Goal: Task Accomplishment & Management: Use online tool/utility

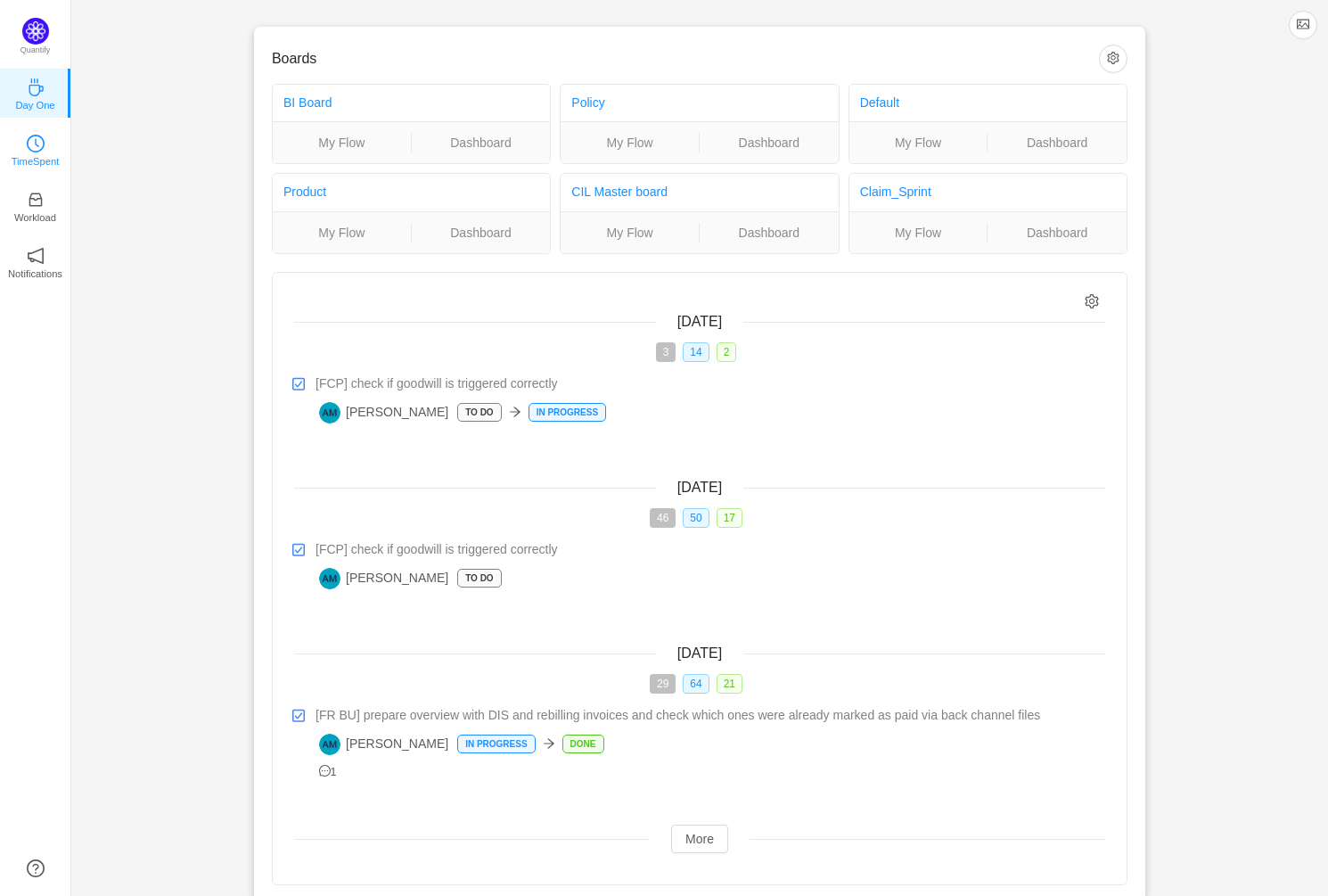
click at [43, 149] on link "TimeSpent" at bounding box center [35, 149] width 18 height 18
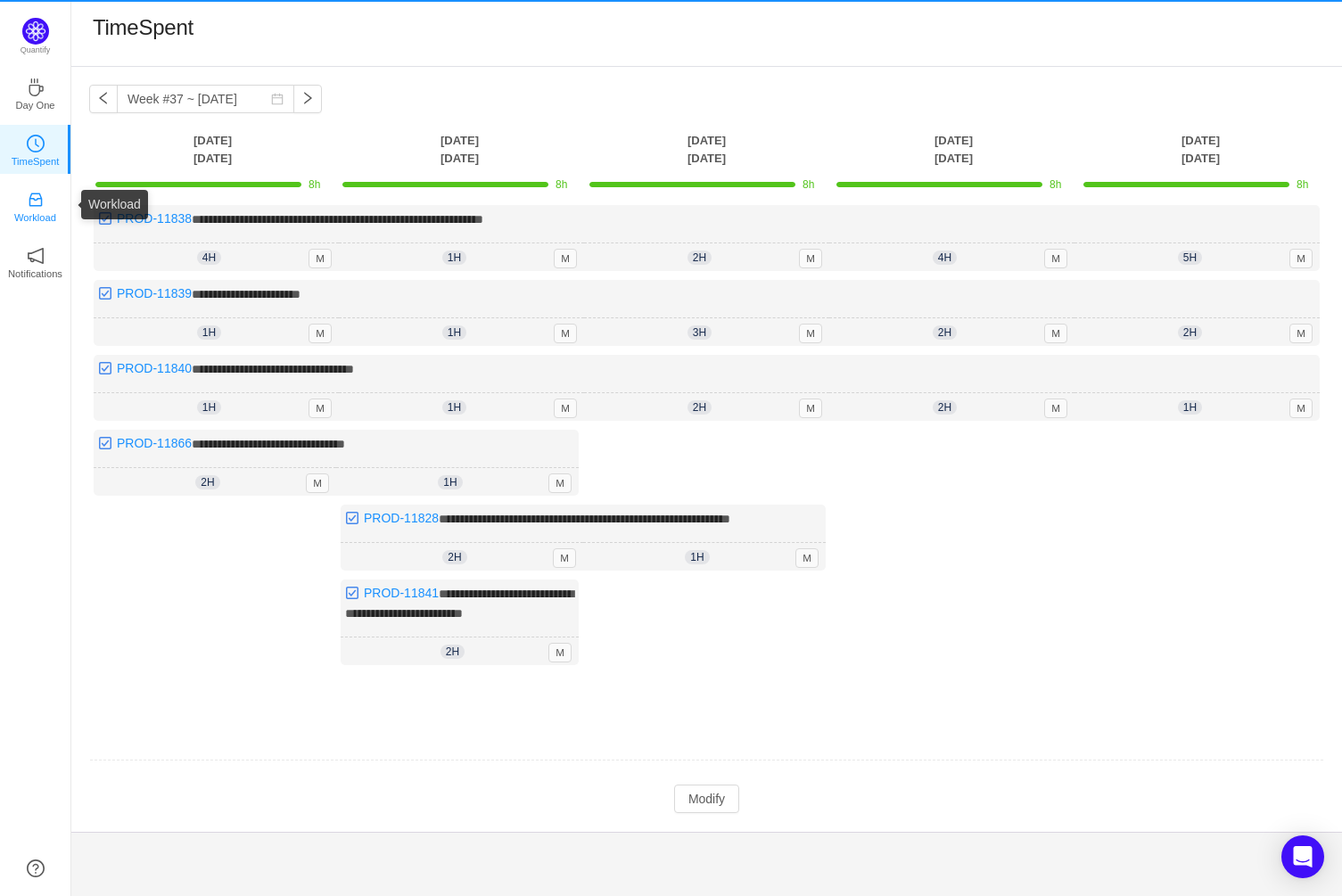
click at [34, 200] on icon "icon: inbox" at bounding box center [35, 199] width 18 height 18
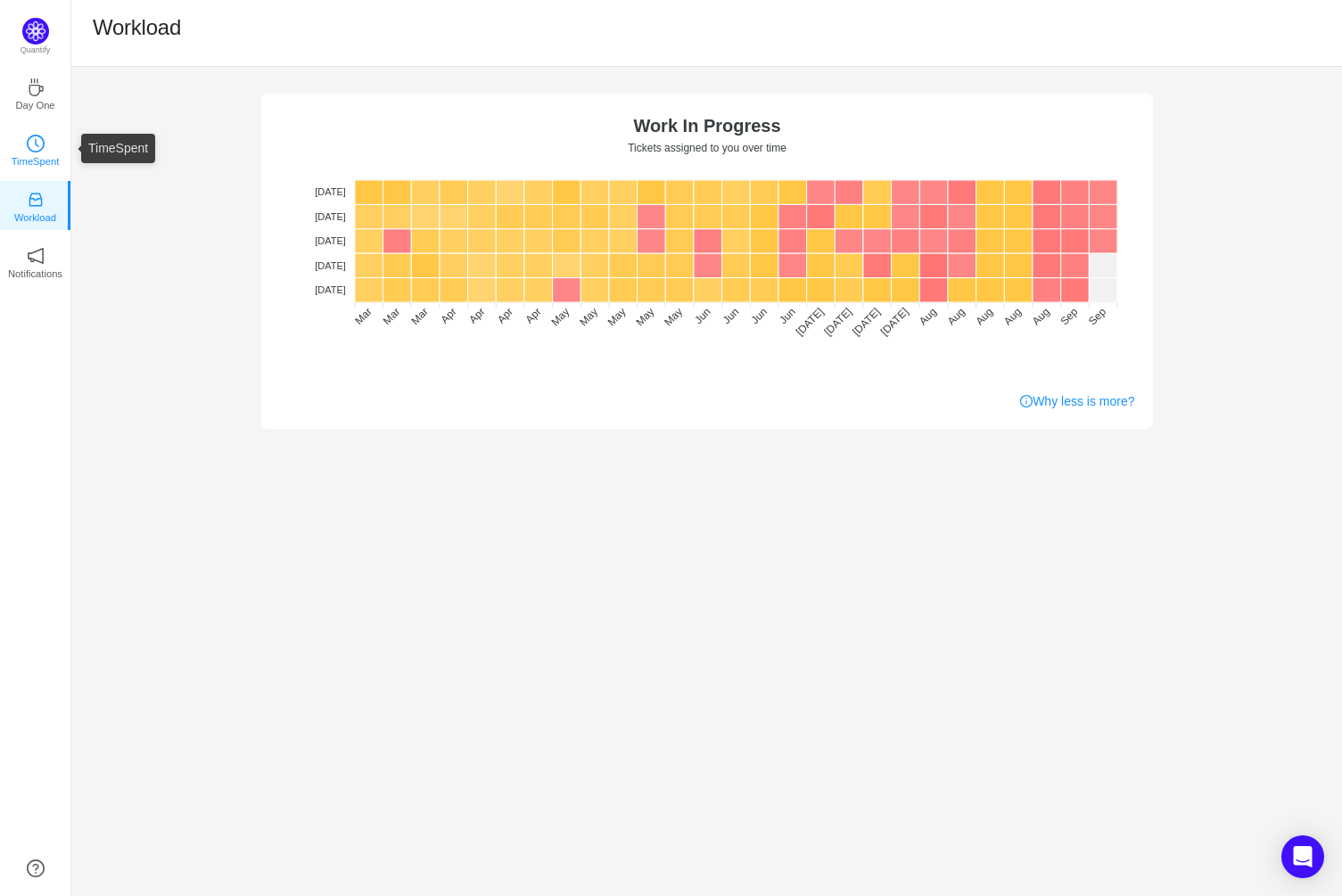
click at [32, 140] on link "TimeSpent" at bounding box center [35, 149] width 18 height 18
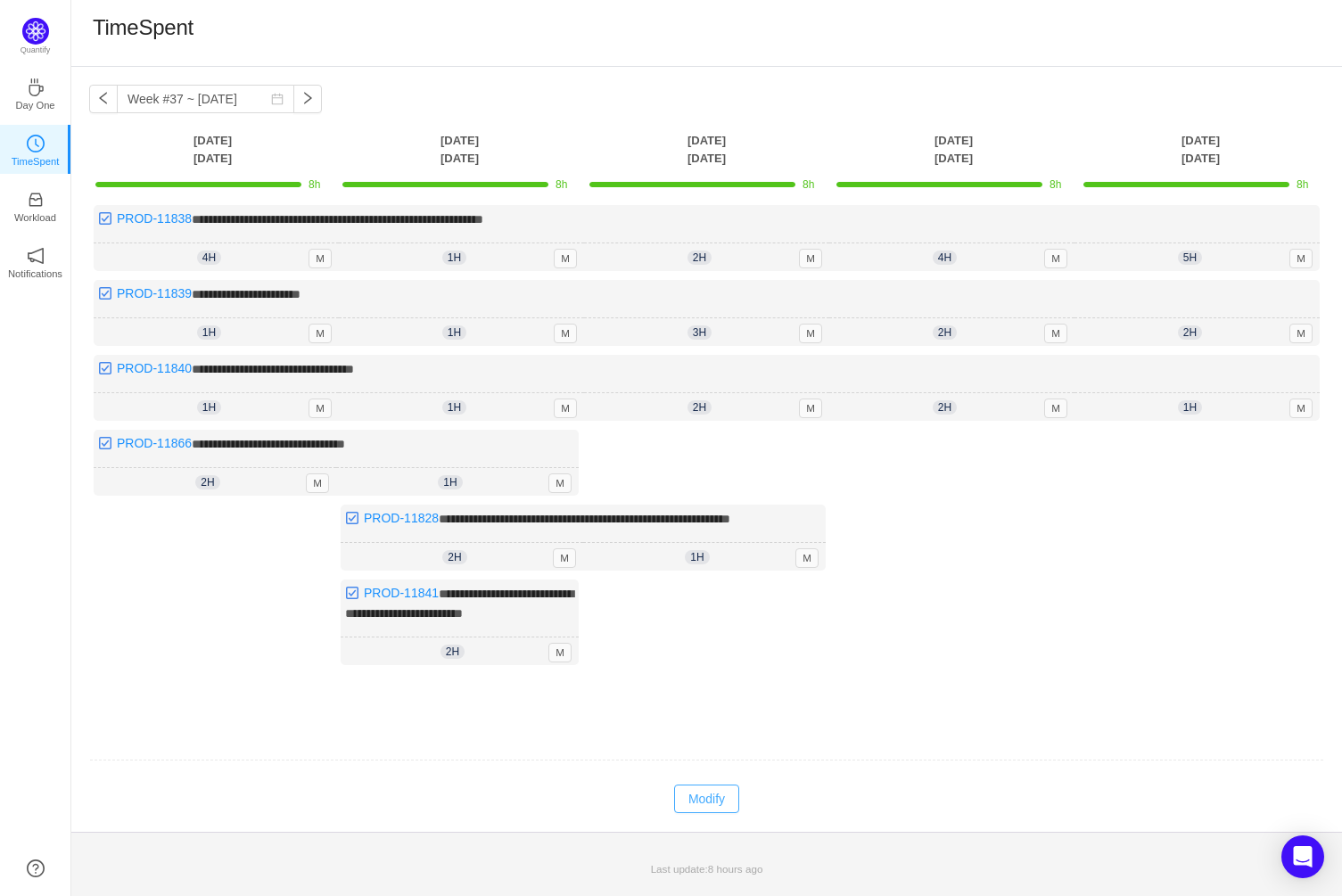
click at [721, 794] on button "Modify" at bounding box center [706, 798] width 65 height 28
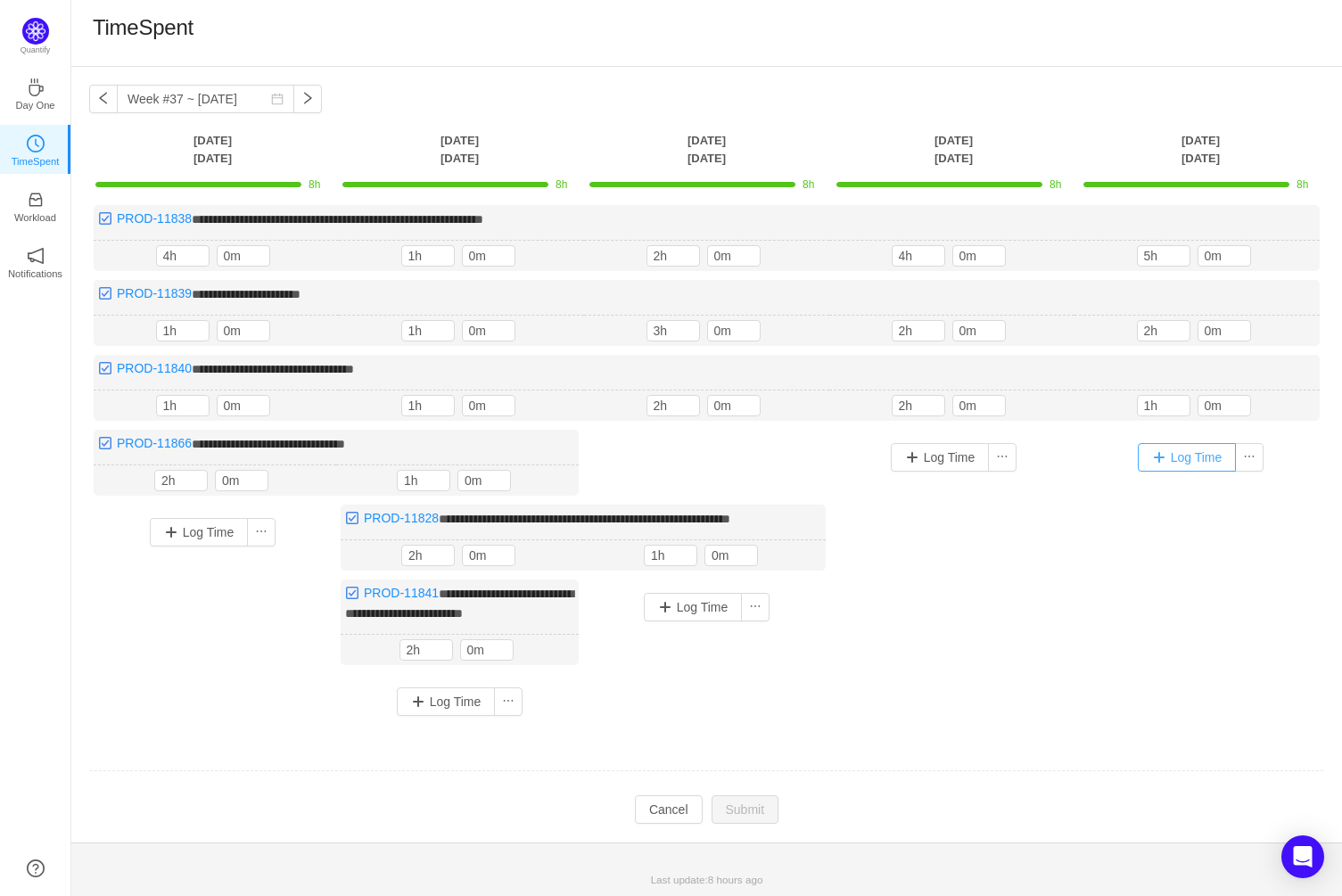
click at [1195, 456] on button "Log Time" at bounding box center [1187, 456] width 99 height 28
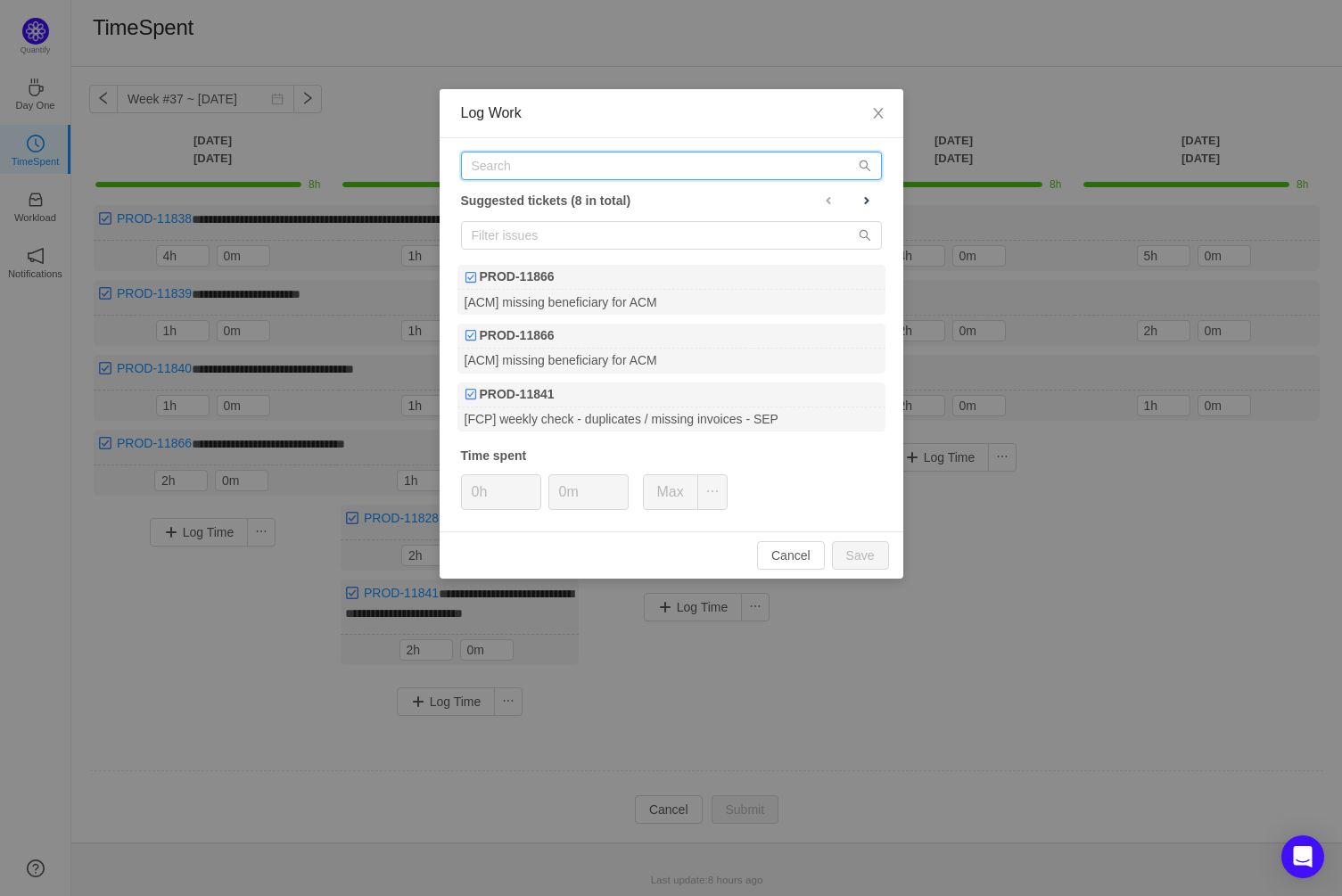
click at [515, 162] on input "text" at bounding box center [671, 165] width 421 height 28
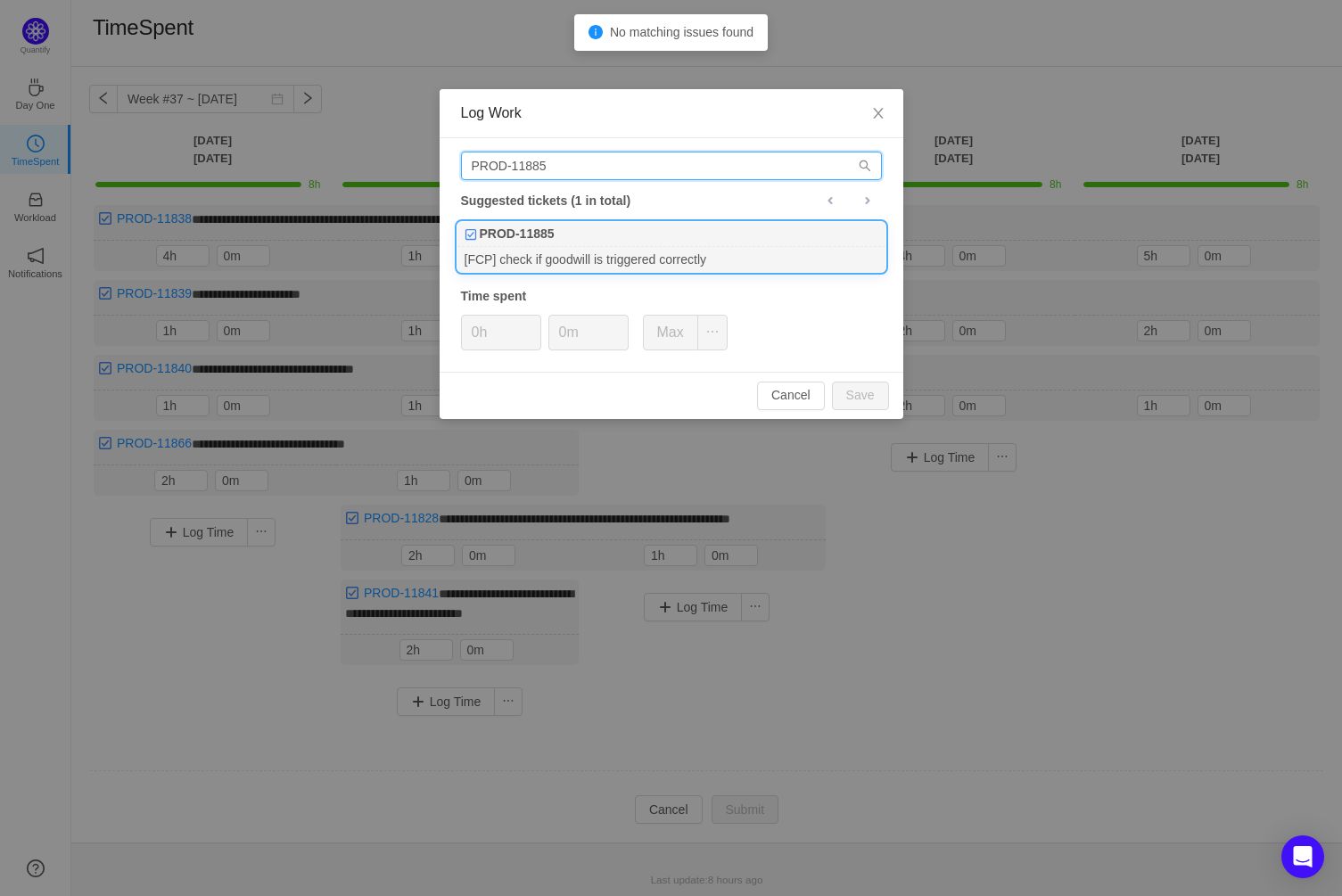
type input "PROD-11885"
click at [597, 247] on div "[FCP] check if goodwill is triggered correctly" at bounding box center [671, 259] width 428 height 25
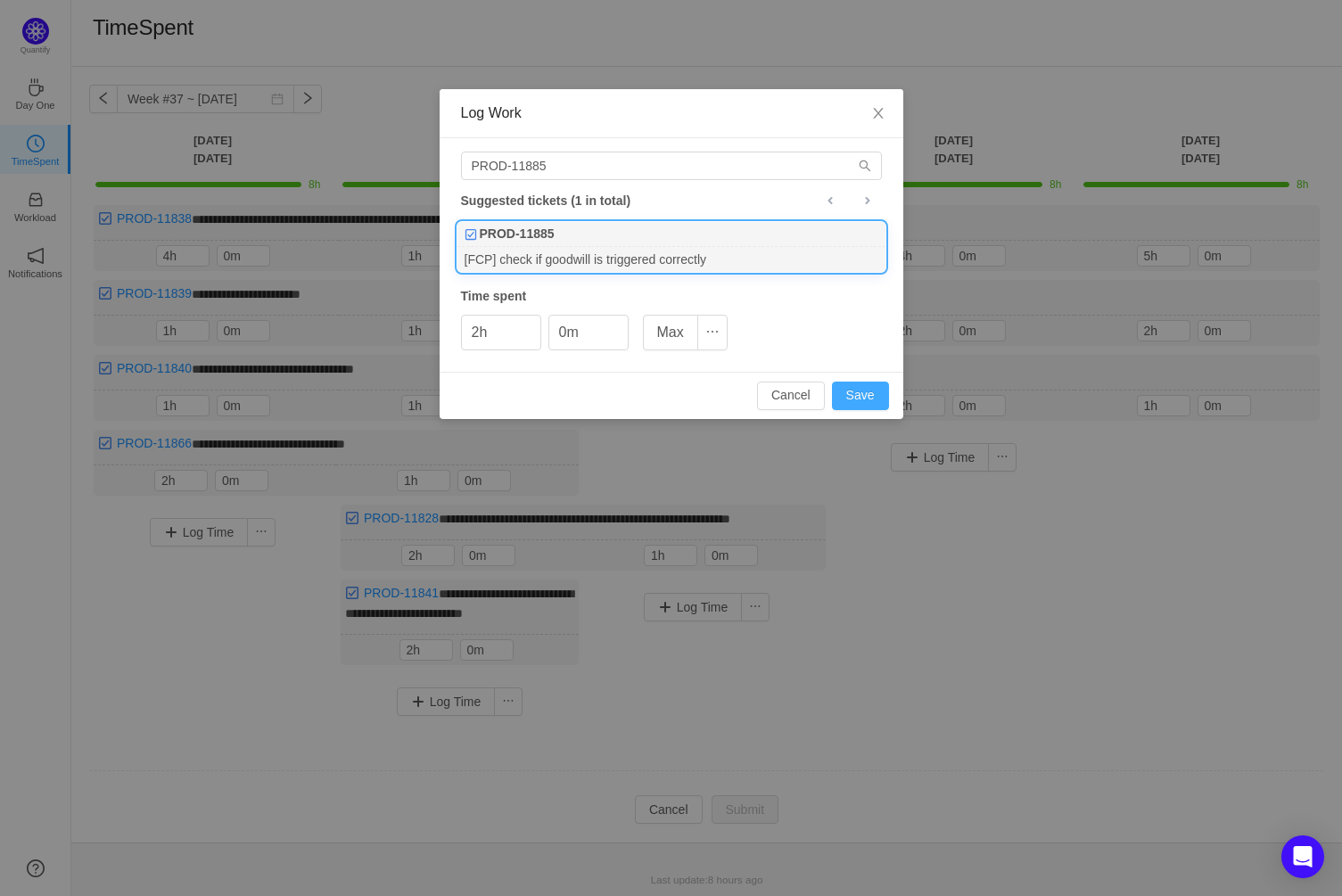
click at [858, 393] on button "Save" at bounding box center [860, 395] width 57 height 28
type input "0h"
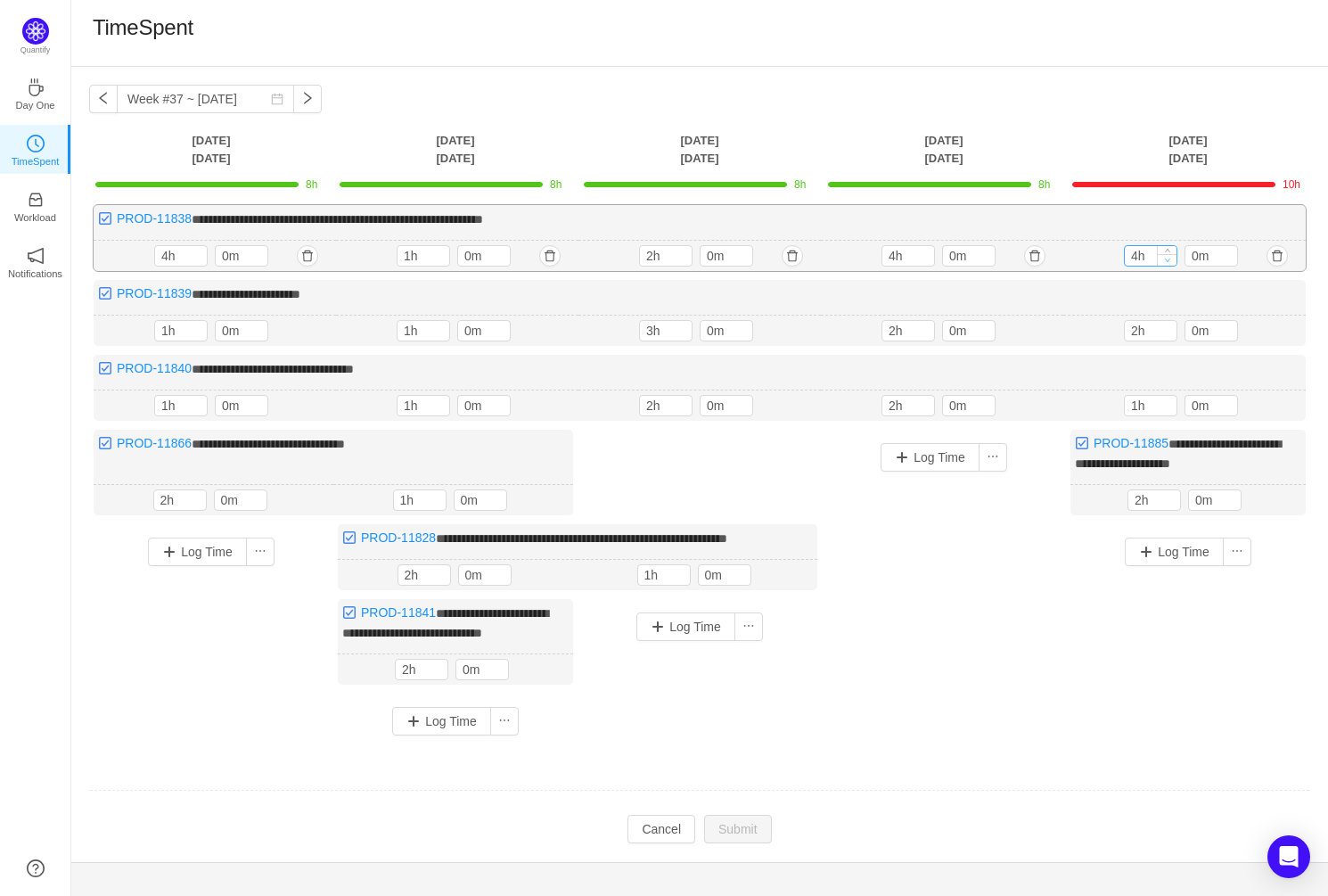
click at [1170, 257] on span "Decrease Value" at bounding box center [1167, 260] width 19 height 12
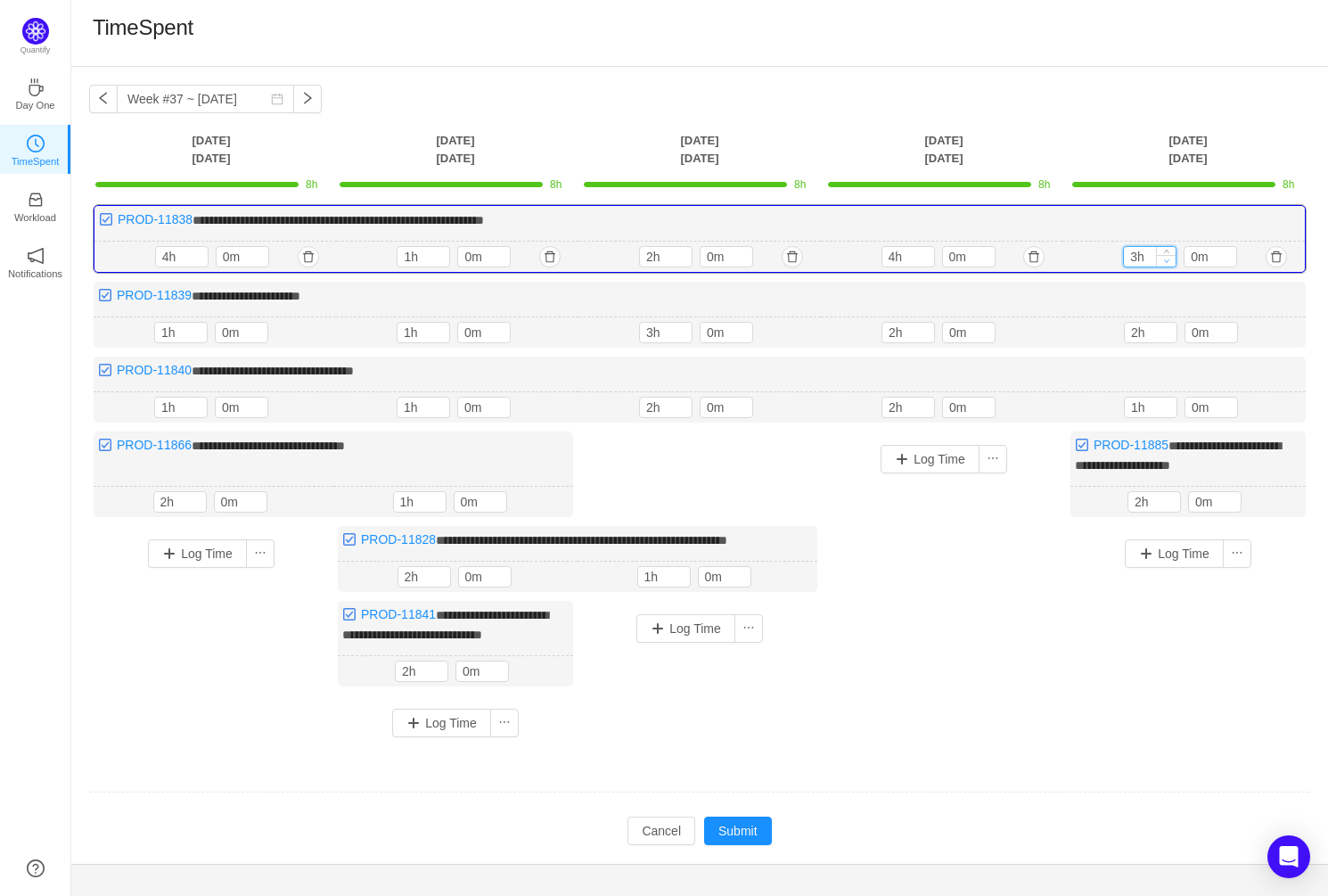
click at [1170, 257] on span "Decrease Value" at bounding box center [1166, 261] width 19 height 12
type input "2h"
click at [1170, 257] on span "Decrease Value" at bounding box center [1166, 261] width 19 height 12
type input "3h"
click at [1171, 496] on icon "icon: up" at bounding box center [1171, 499] width 6 height 6
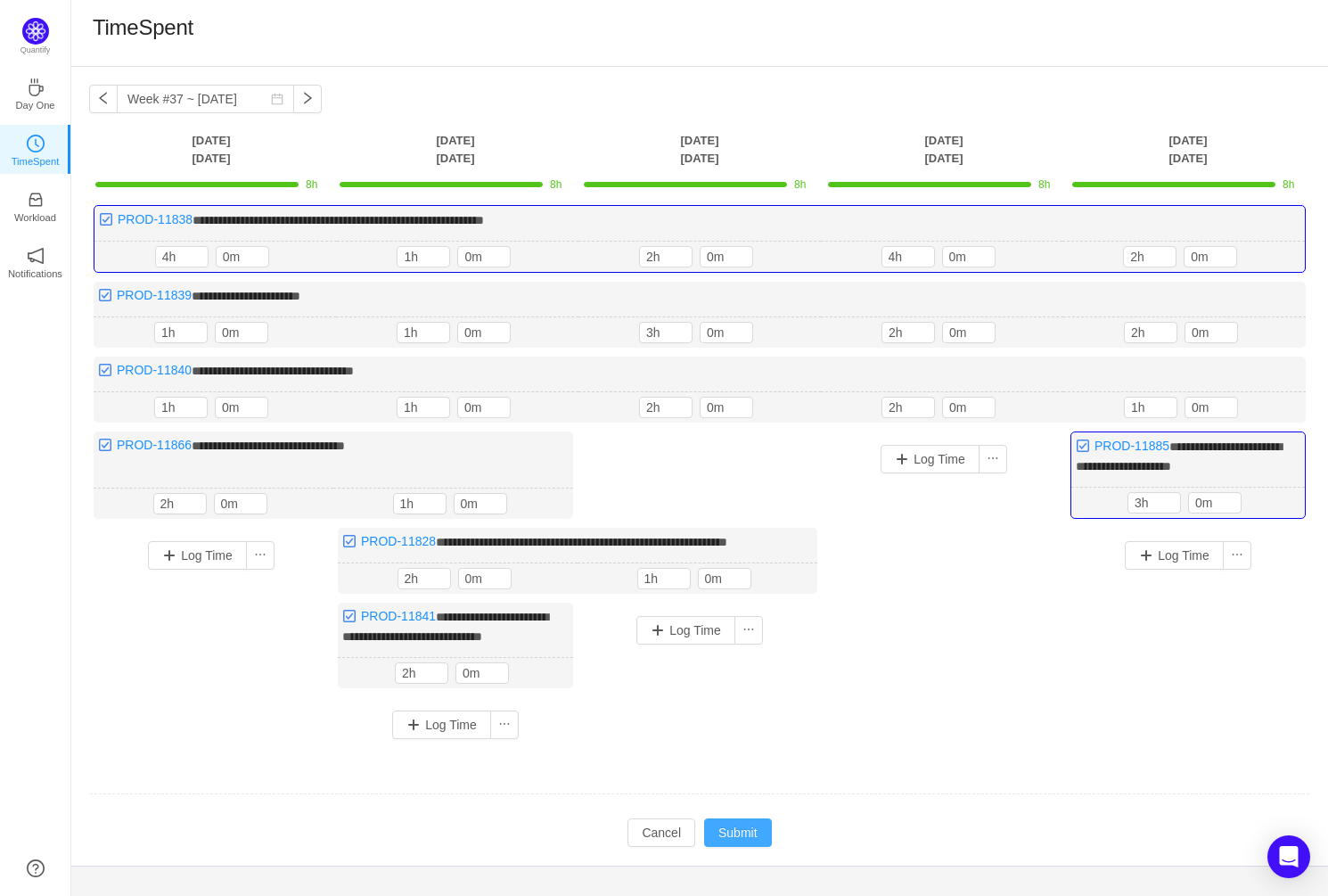
click at [746, 824] on button "Submit" at bounding box center [737, 832] width 68 height 28
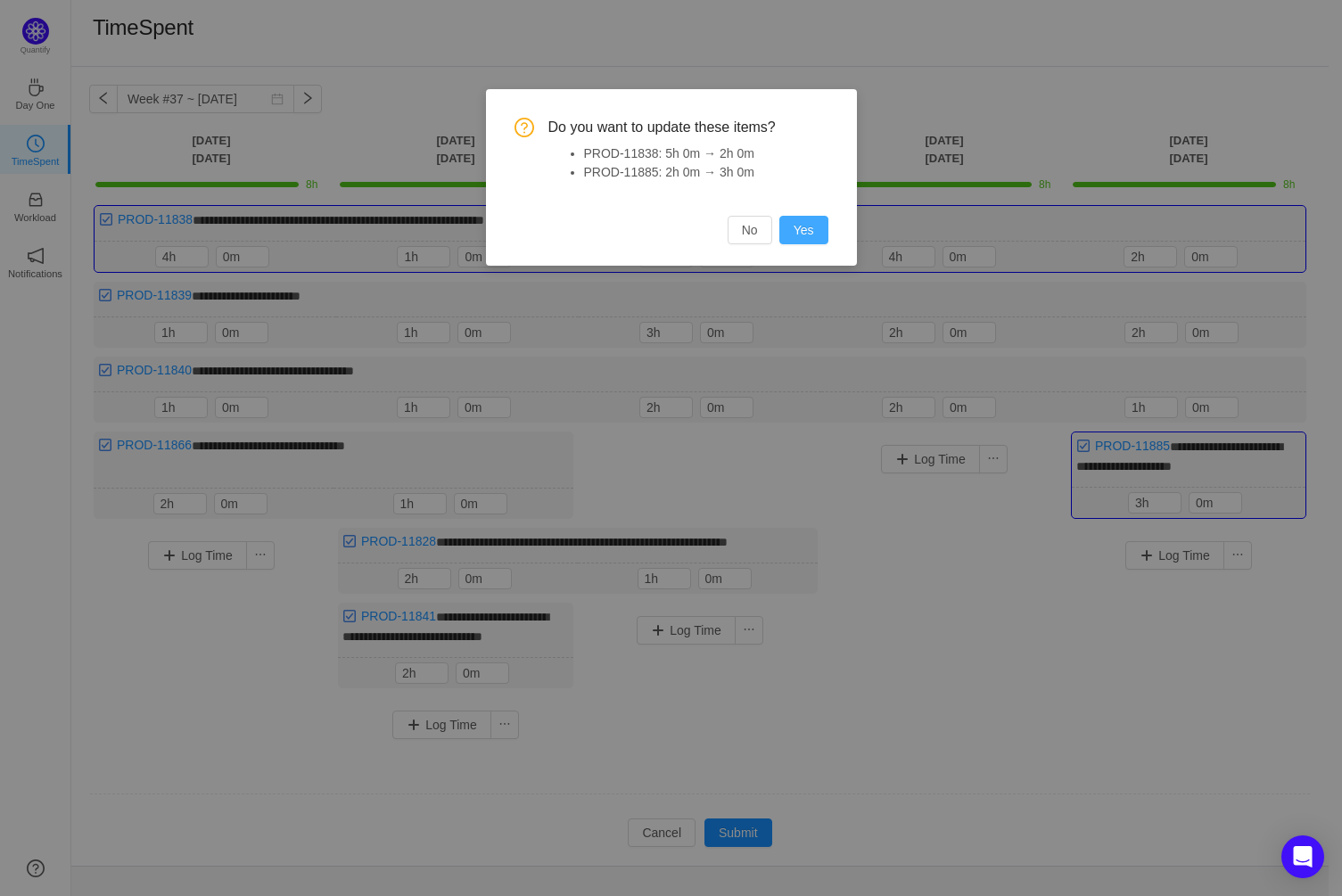
click at [802, 232] on button "Yes" at bounding box center [804, 230] width 49 height 28
